Goal: Register for event/course

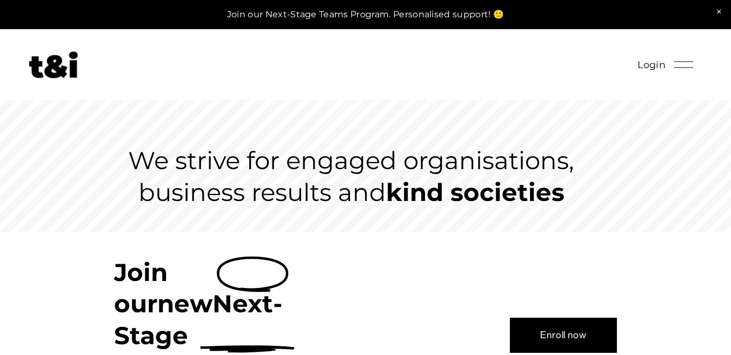
click at [682, 66] on div at bounding box center [684, 64] width 19 height 19
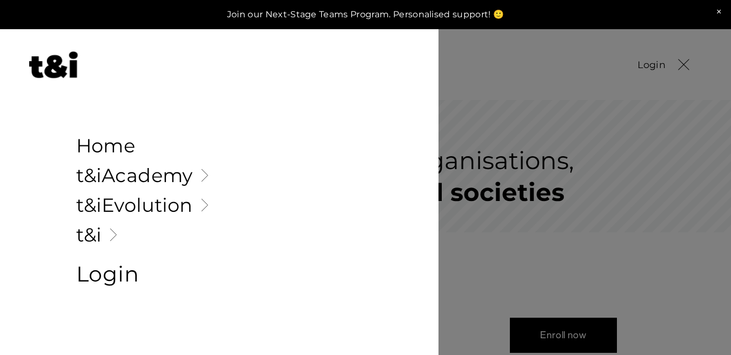
click at [90, 234] on link "Folder: t&i" at bounding box center [219, 235] width 287 height 19
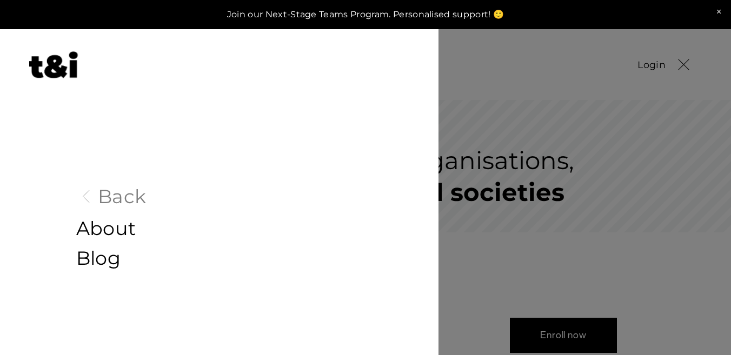
click at [104, 226] on link "About" at bounding box center [219, 229] width 287 height 19
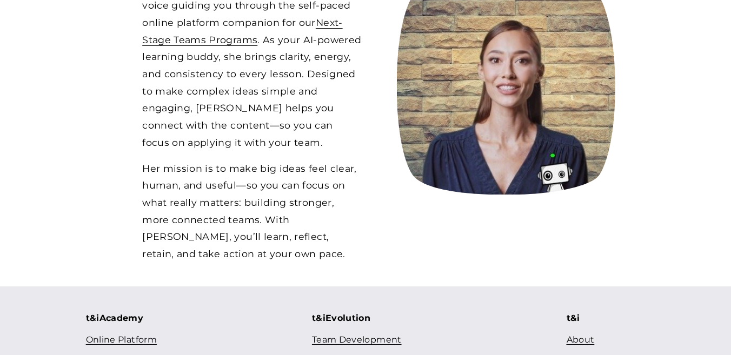
scroll to position [1060, 0]
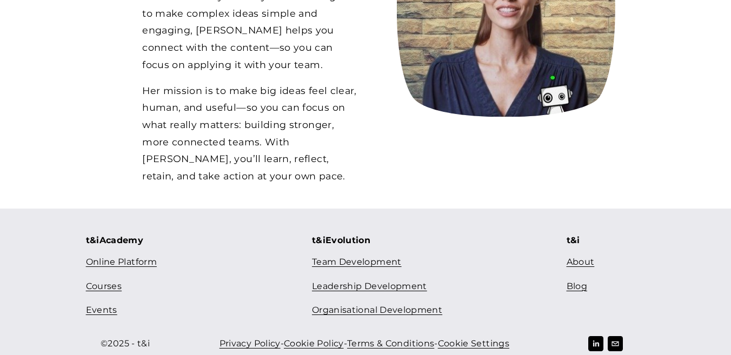
click at [104, 279] on link "Courses" at bounding box center [104, 287] width 36 height 16
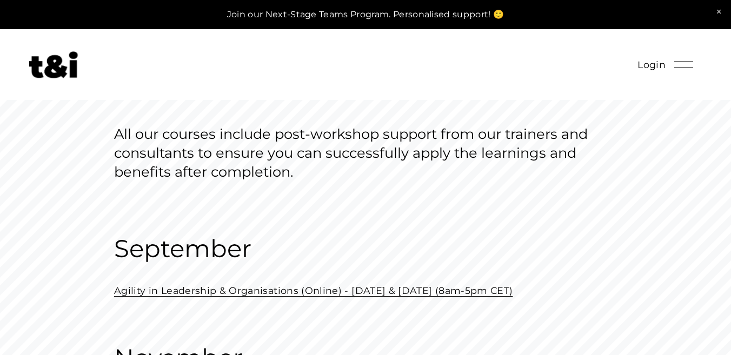
click at [207, 293] on link "Agility in Leadership & Organisations (Online) - September 19 & 26 (8am-5pm CET)" at bounding box center [313, 290] width 399 height 11
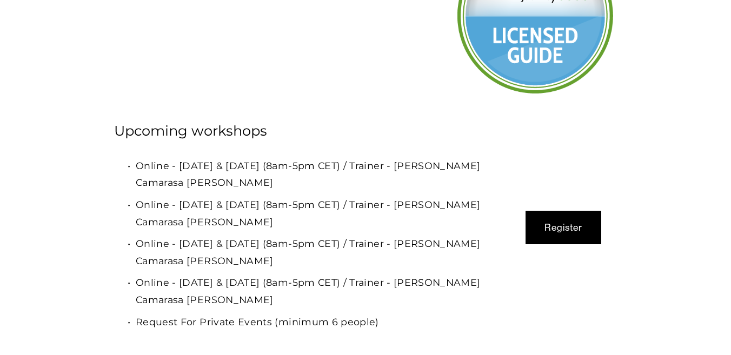
scroll to position [3157, 0]
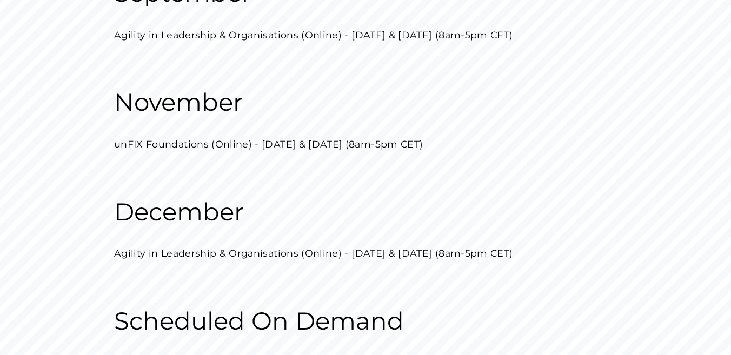
scroll to position [262, 0]
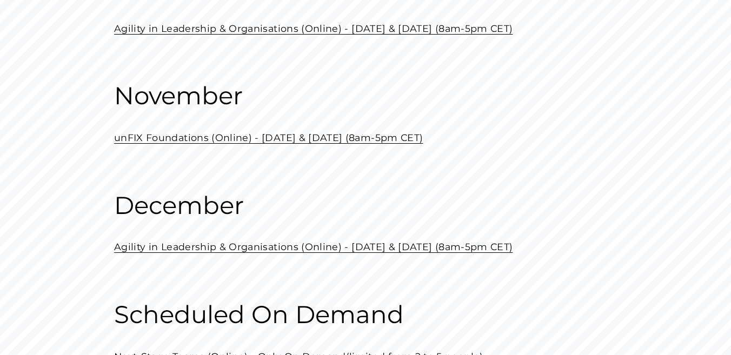
click at [187, 138] on link "unFIX Foundations (Online) - [DATE] & [DATE] (8am-5pm CET)" at bounding box center [268, 137] width 309 height 11
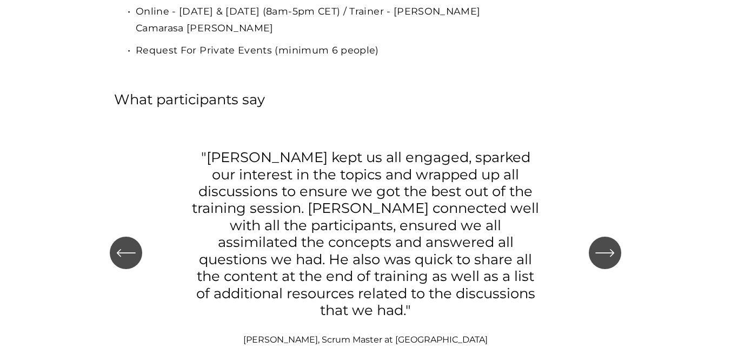
scroll to position [3234, 0]
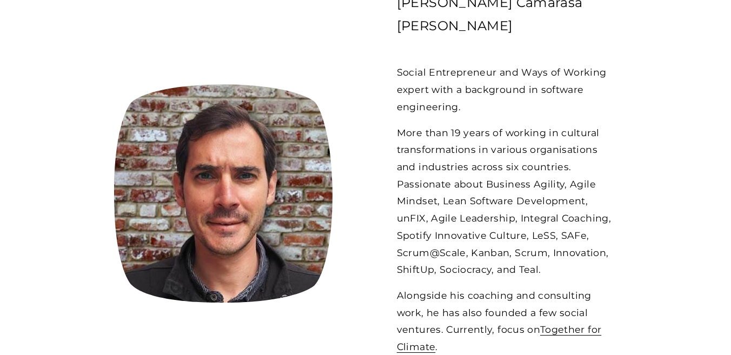
scroll to position [529, 0]
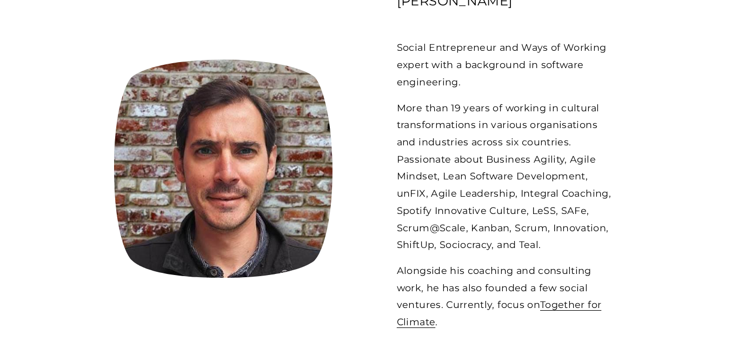
click at [468, 207] on p "More than 19 years of working in cultural transformations in various organisati…" at bounding box center [507, 177] width 220 height 154
